Goal: Entertainment & Leisure: Consume media (video, audio)

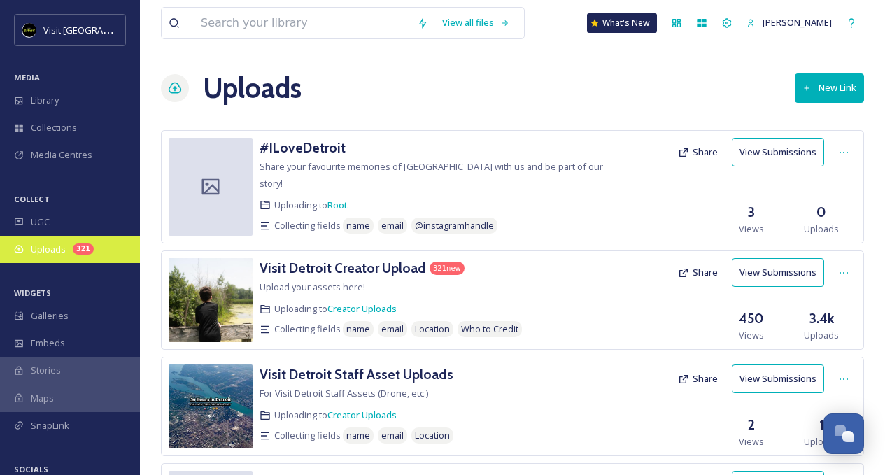
click at [64, 251] on span "Uploads" at bounding box center [48, 249] width 35 height 13
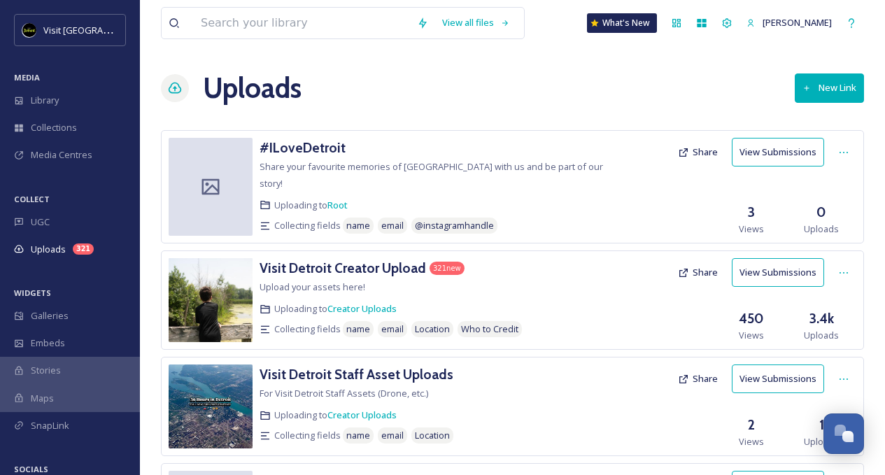
scroll to position [21, 0]
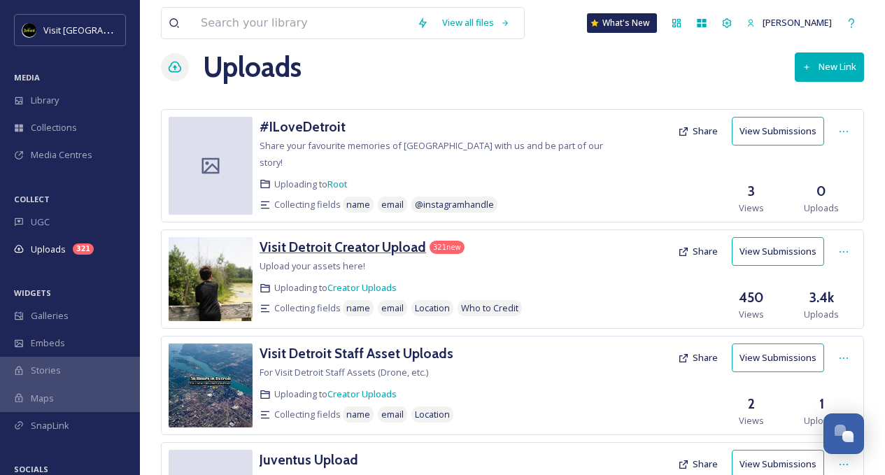
click at [370, 239] on h3 "Visit Detroit Creator Upload" at bounding box center [343, 247] width 167 height 17
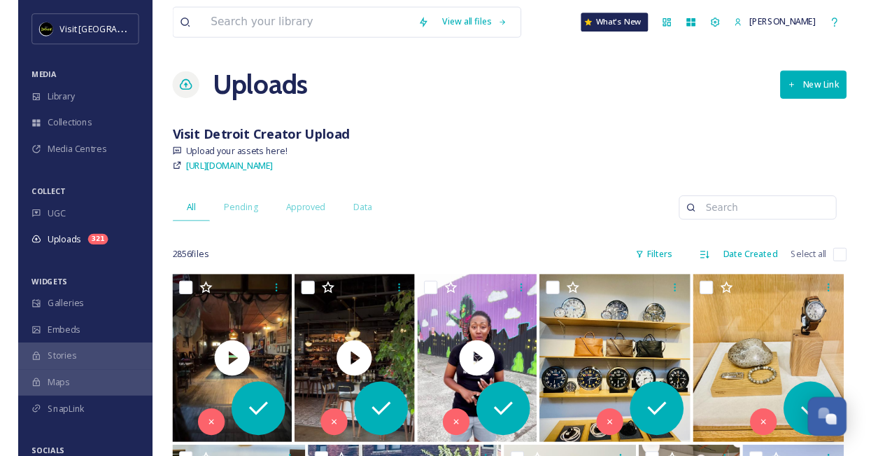
scroll to position [140, 0]
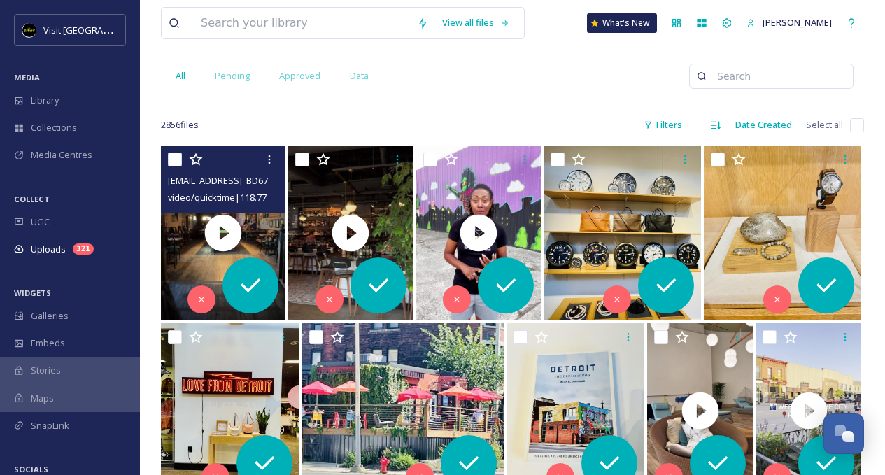
click at [262, 192] on span "video/quicktime | 118.77 MB | 1080 x 1920" at bounding box center [249, 196] width 163 height 13
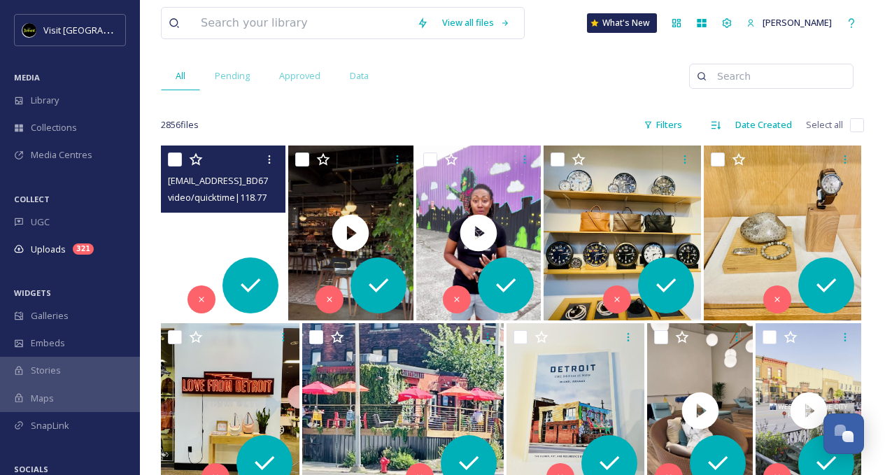
click at [267, 218] on video "ext_1760367817.24636_Sipprosecco@gmail.com-copy_BD67B9F4-AE89-4711-AFC6-7F62750…" at bounding box center [223, 233] width 125 height 175
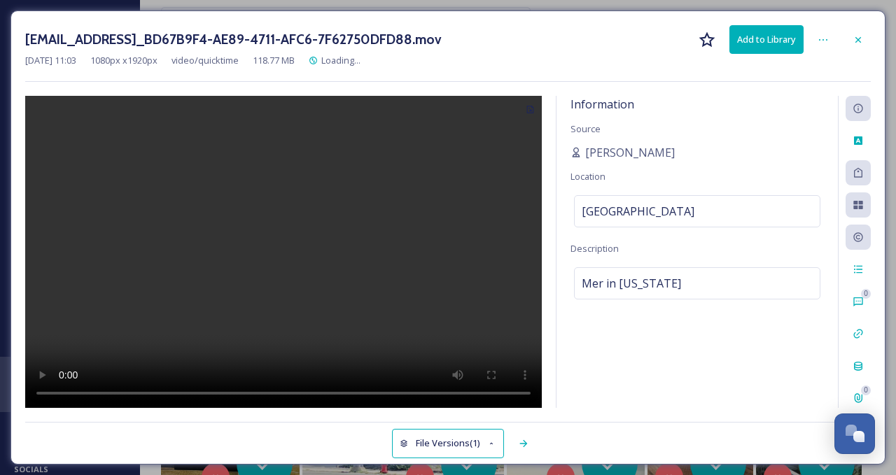
click at [286, 256] on video at bounding box center [283, 252] width 517 height 313
click at [857, 43] on icon at bounding box center [857, 39] width 11 height 11
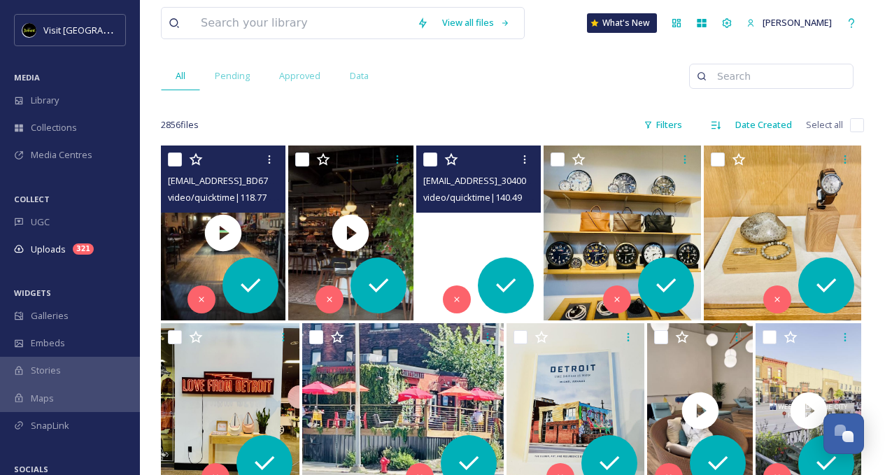
click at [516, 230] on video "ext_1760114758.81536_barb@sirenofstout.com-copy_30400E78-D7D2-4148-844F-CED0F8E…" at bounding box center [478, 233] width 125 height 175
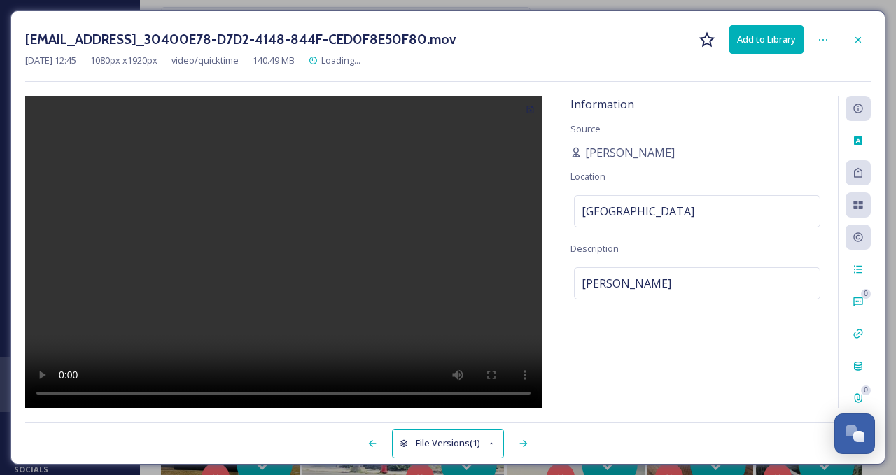
click at [274, 250] on video at bounding box center [283, 252] width 517 height 313
click at [862, 30] on div at bounding box center [857, 39] width 25 height 25
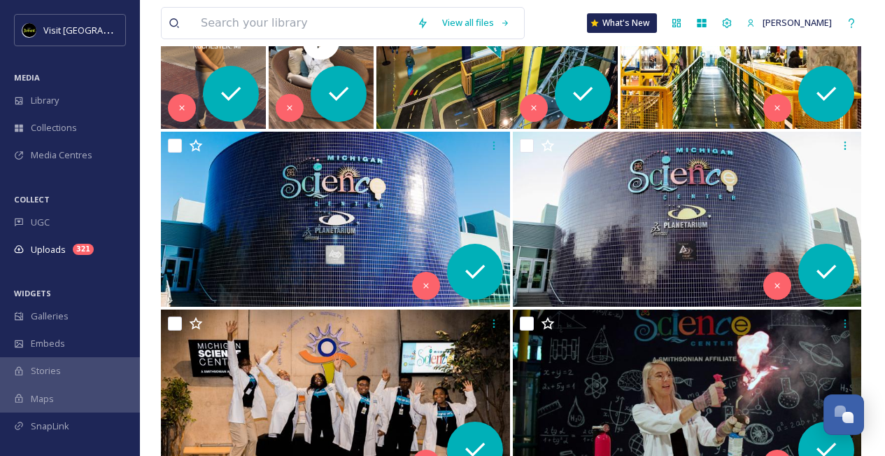
scroll to position [1603, 0]
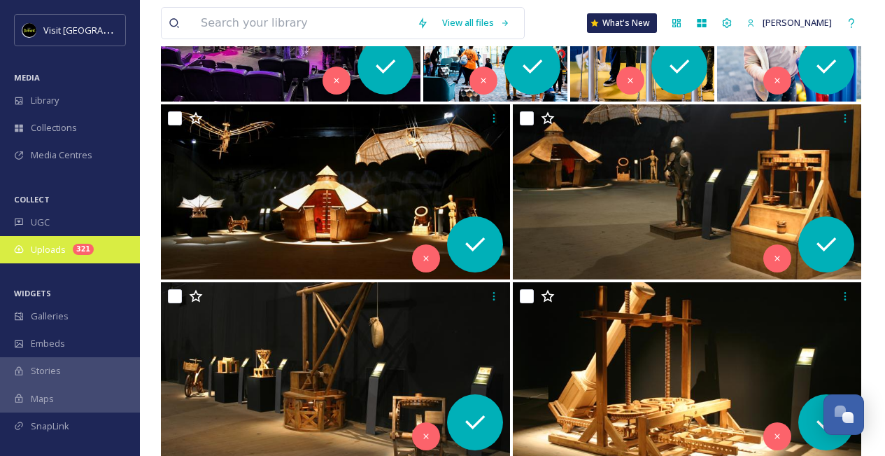
click at [77, 249] on div "321" at bounding box center [83, 249] width 21 height 11
